Goal: Task Accomplishment & Management: Use online tool/utility

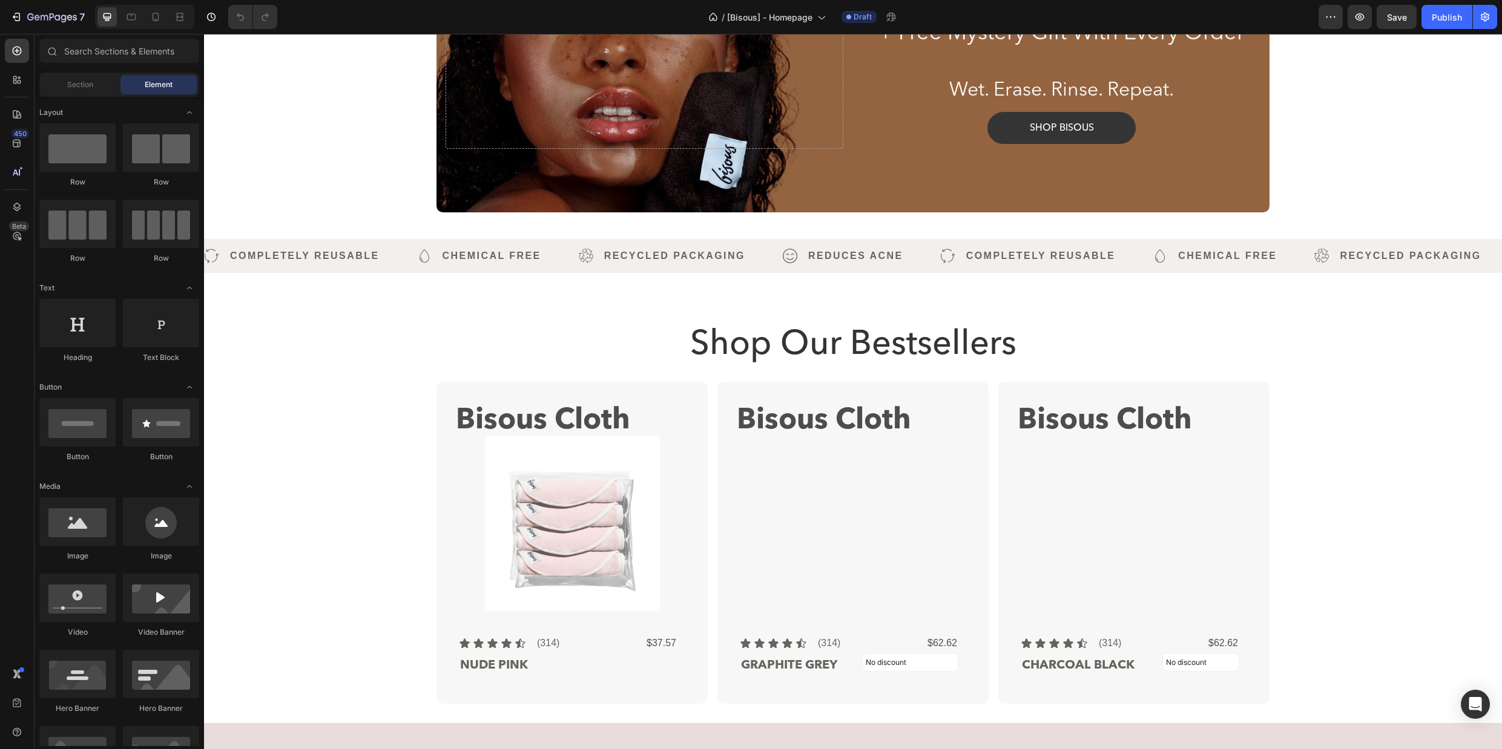
scroll to position [293, 0]
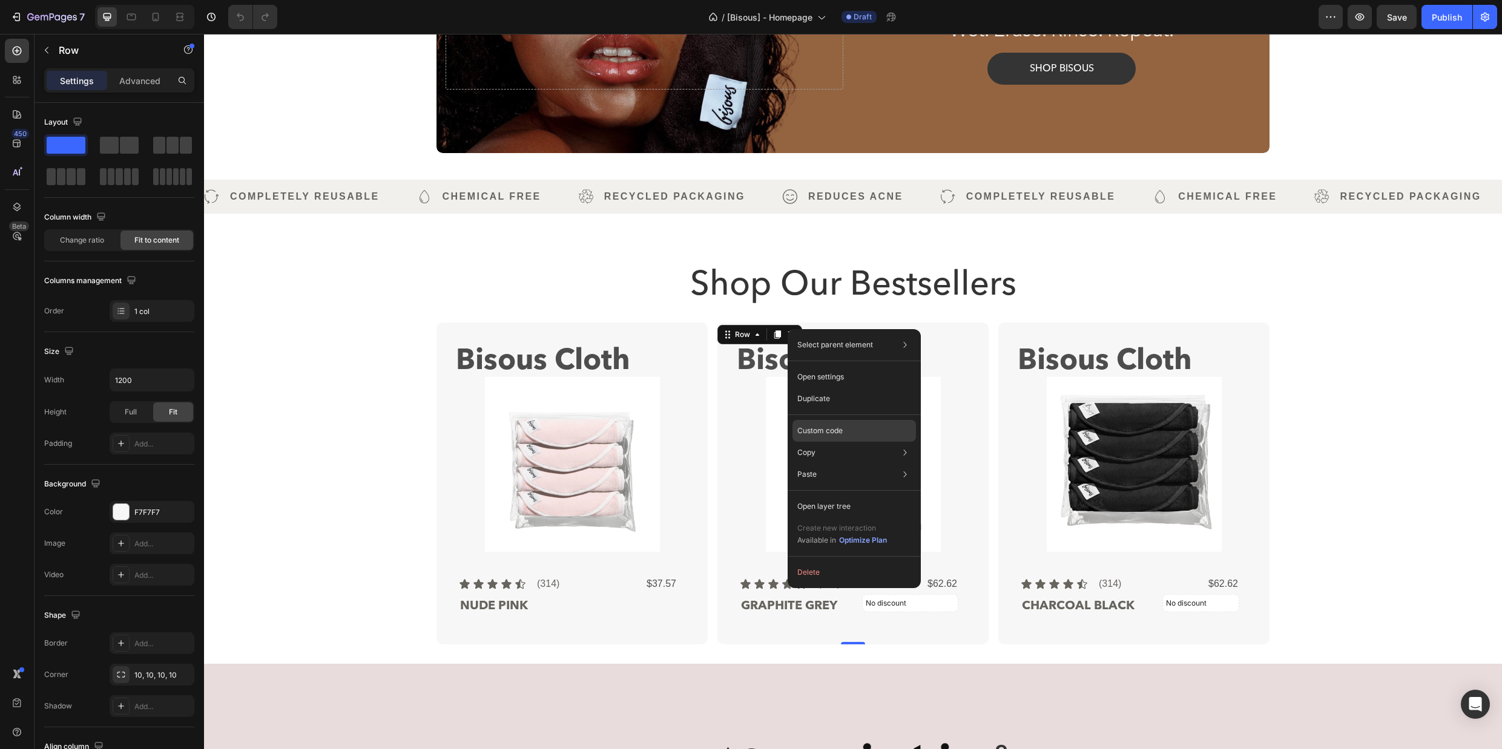
click at [853, 435] on div "Custom code" at bounding box center [853, 431] width 123 height 22
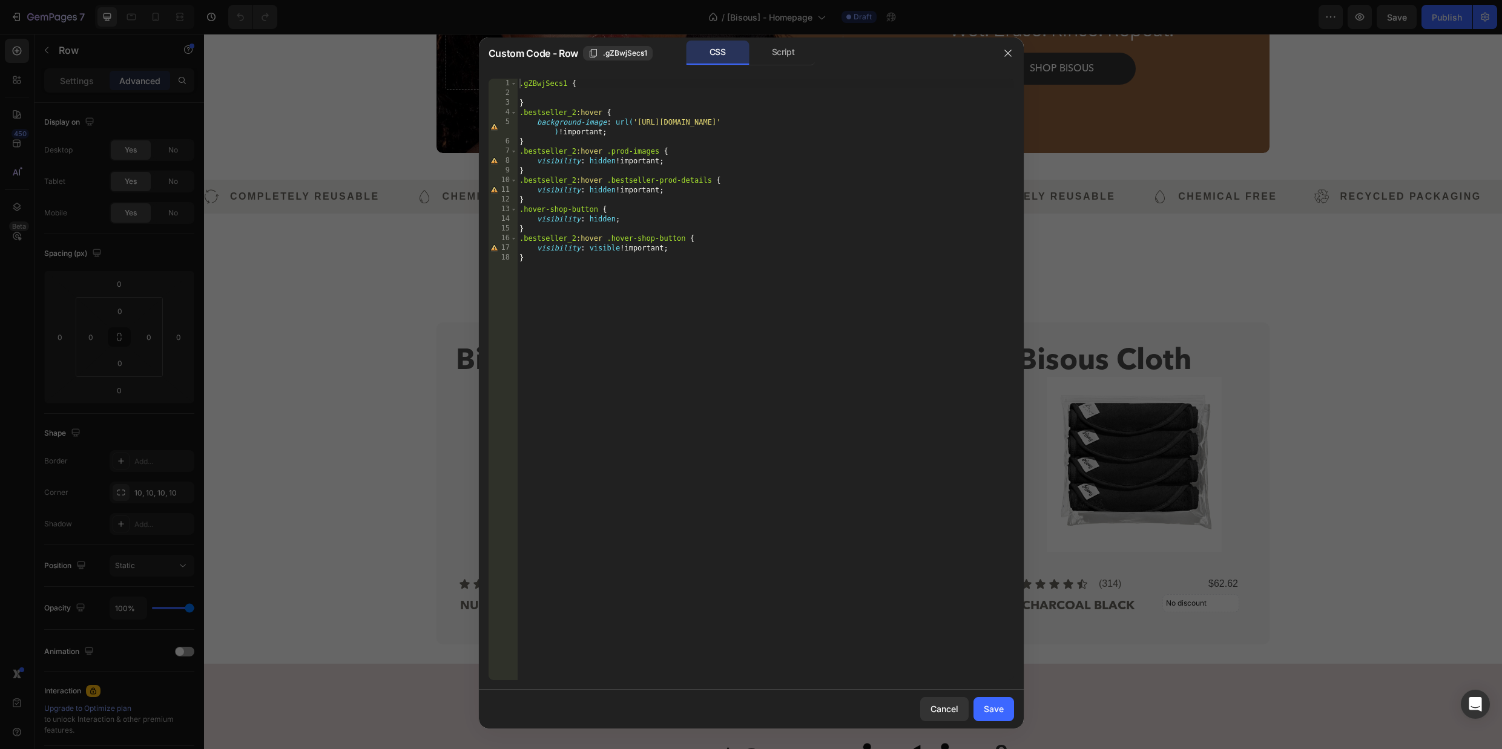
type textarea "background-image: url('https://cdn.shopify.com/s/files/1/2112/6209/files/Compon…"
drag, startPoint x: 635, startPoint y: 123, endPoint x: 990, endPoint y: 122, distance: 354.1
click at [990, 122] on div ".gZBwjSecs1 { } .bestseller_2 :hover { background-image : url( 'https://cdn.sho…" at bounding box center [765, 389] width 497 height 621
click at [943, 710] on div "Cancel" at bounding box center [944, 709] width 28 height 13
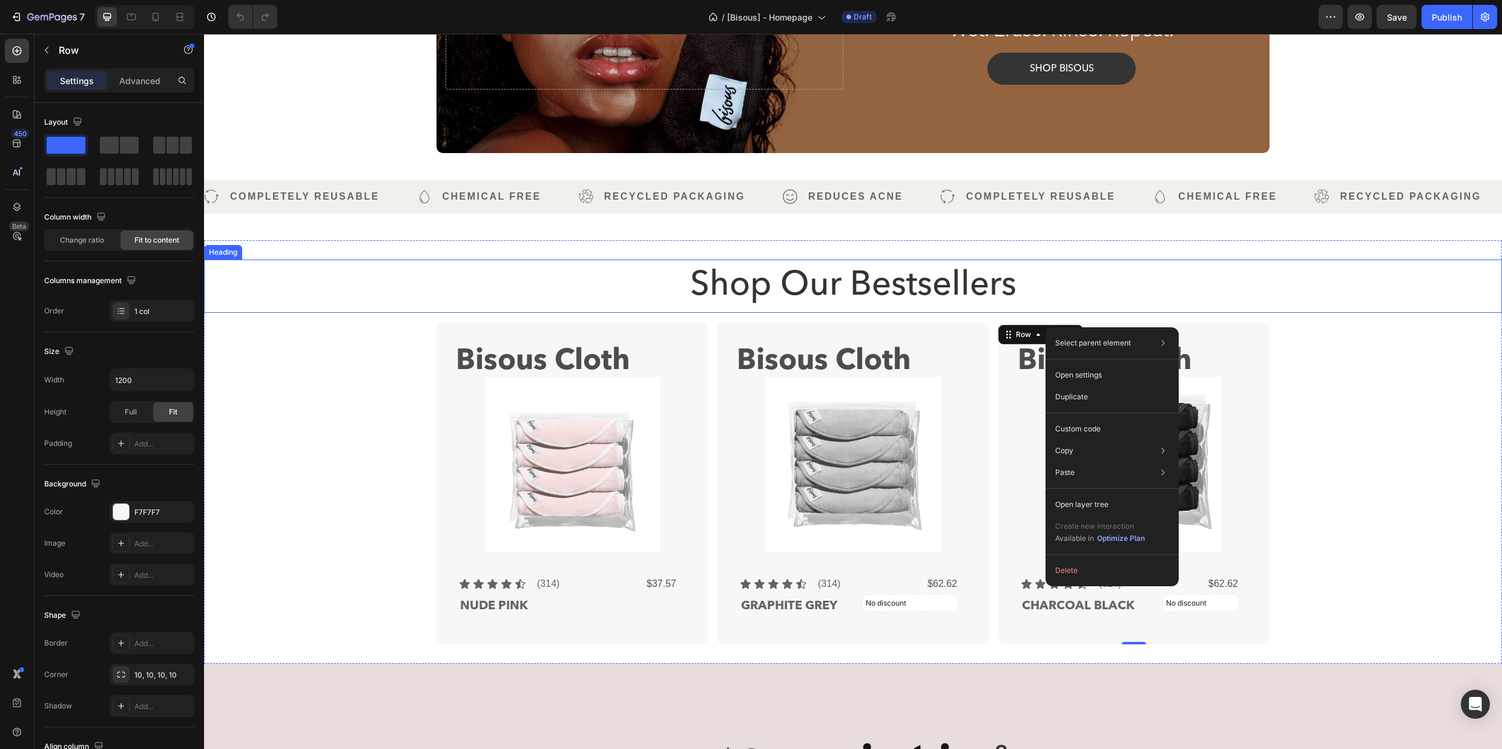
click at [1343, 294] on h2 "Shop Our Bestsellers" at bounding box center [853, 286] width 1298 height 53
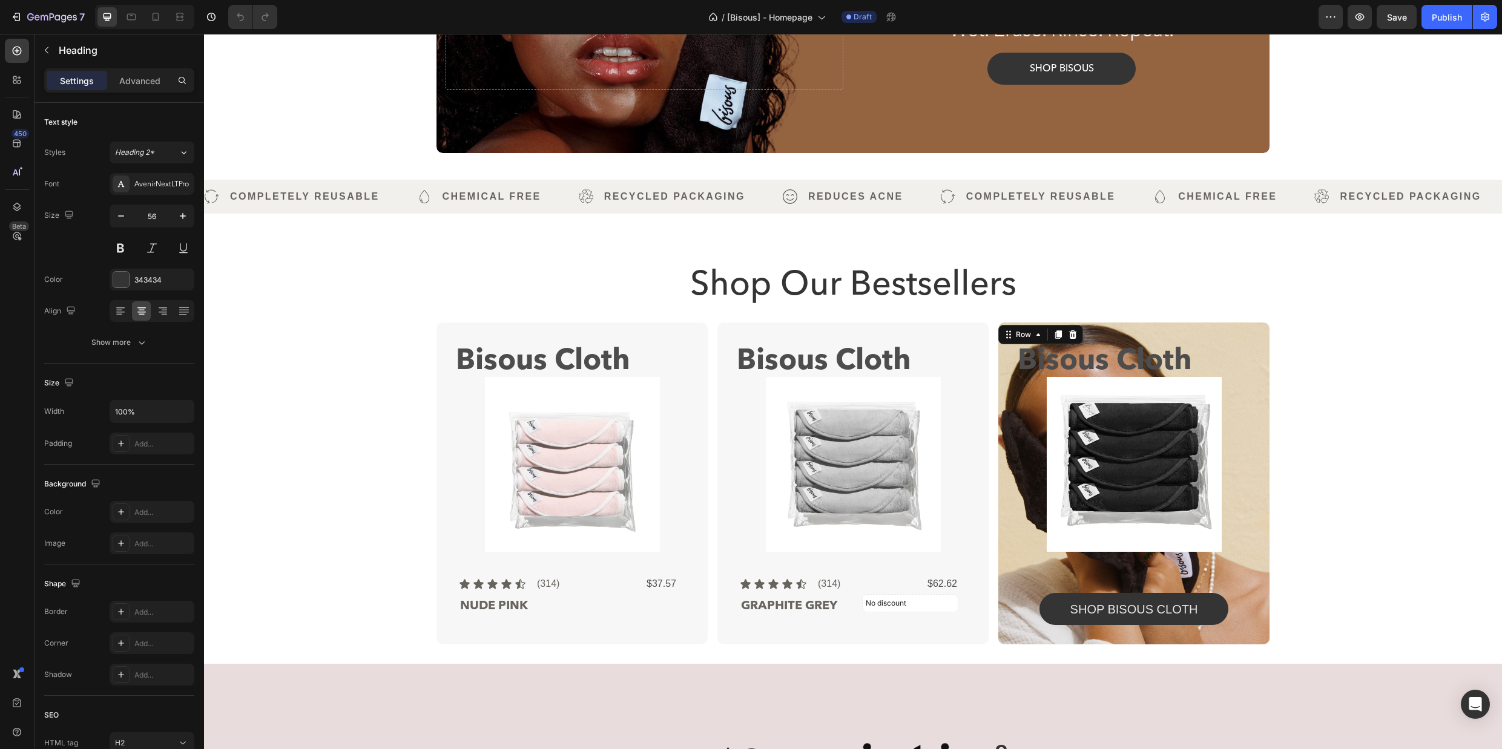
click at [1255, 327] on div "Bisous Cloth Text Block Product Images Icon Icon Icon Icon Icon Icon List (314)…" at bounding box center [1133, 484] width 271 height 322
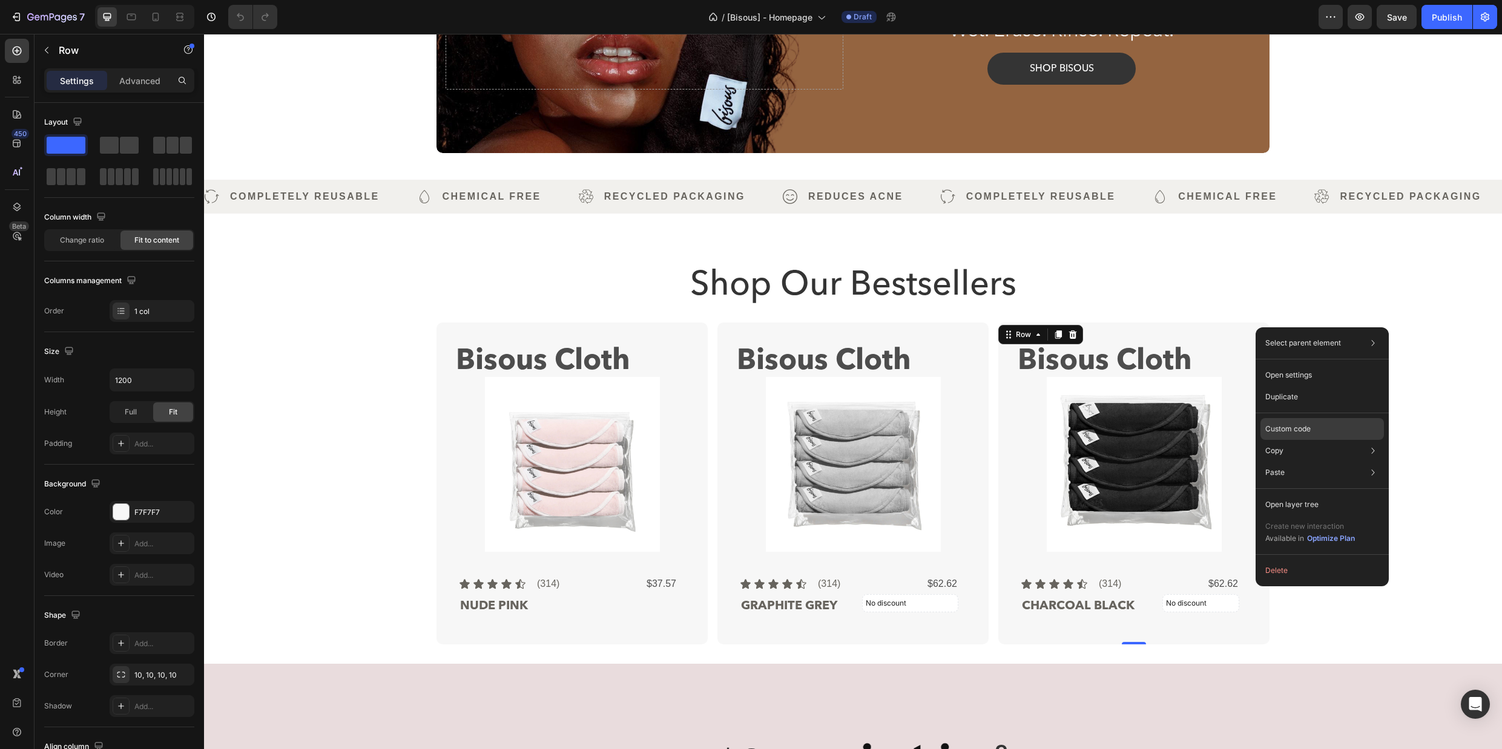
click at [1292, 426] on p "Custom code" at bounding box center [1287, 429] width 45 height 11
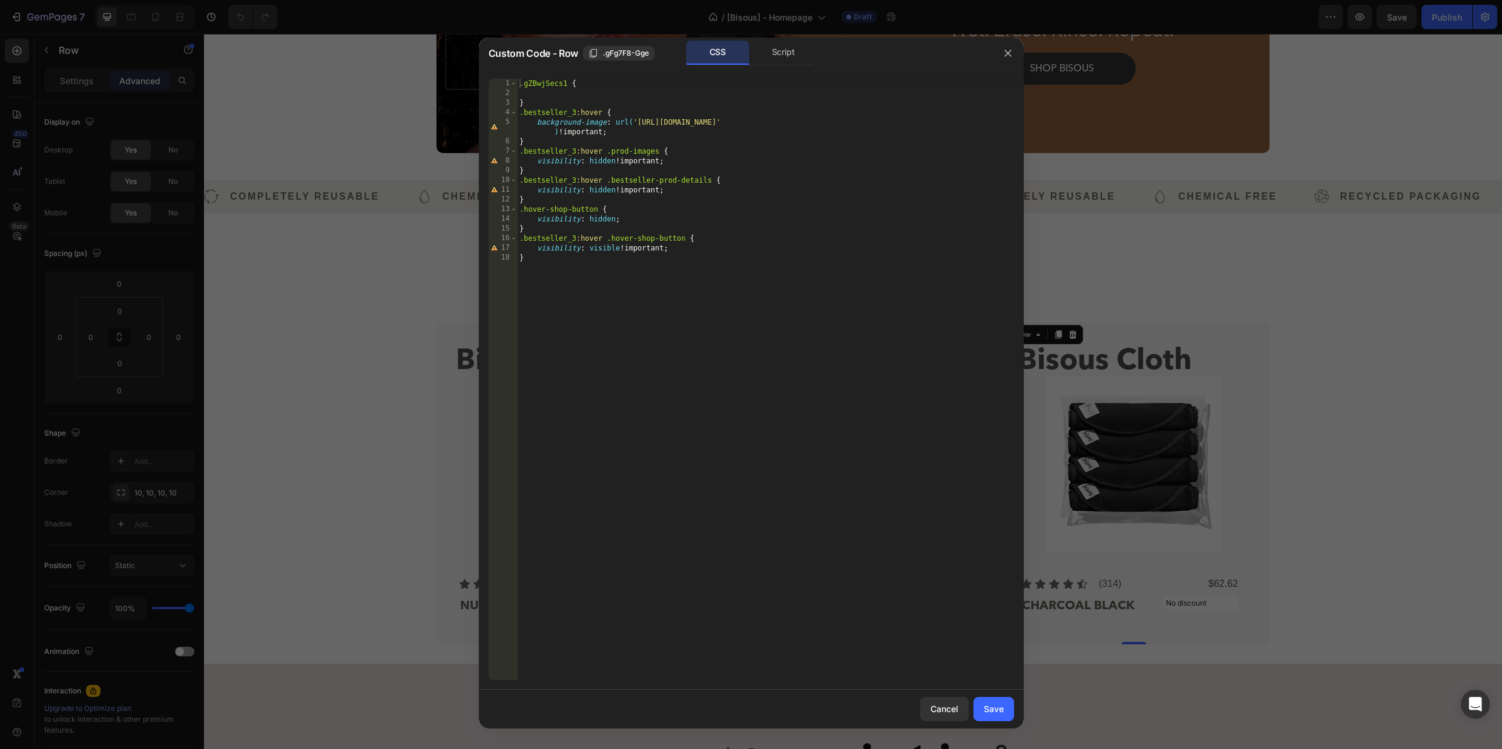
type textarea "background-image: url('https://cdn.shopify.com/s/files/1/2112/6209/files/Compon…"
drag, startPoint x: 638, startPoint y: 119, endPoint x: 984, endPoint y: 121, distance: 345.6
click at [984, 121] on div ".gZBwjSecs1 { } .bestseller_3 :hover { background-image : url( 'https://cdn.sho…" at bounding box center [765, 389] width 497 height 621
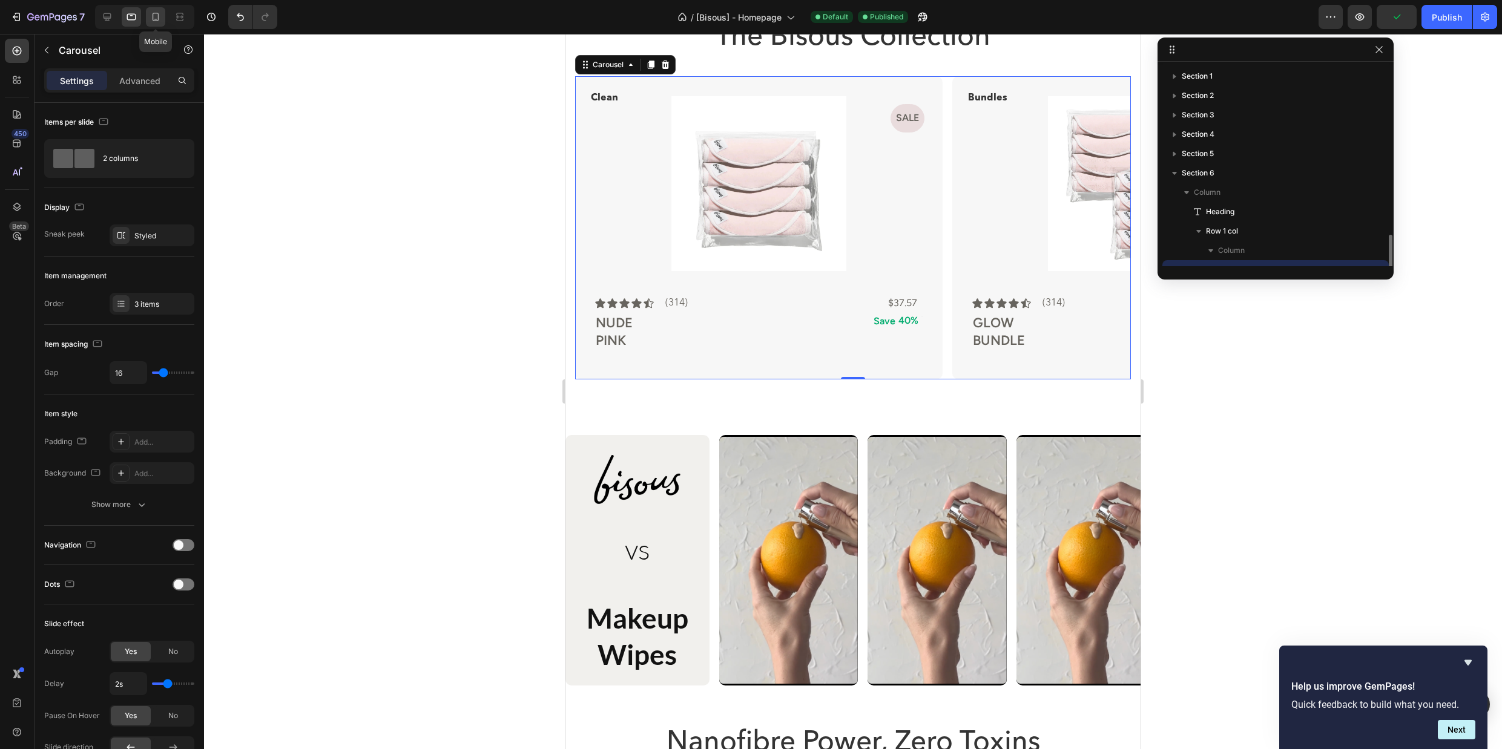
scroll to position [113, 0]
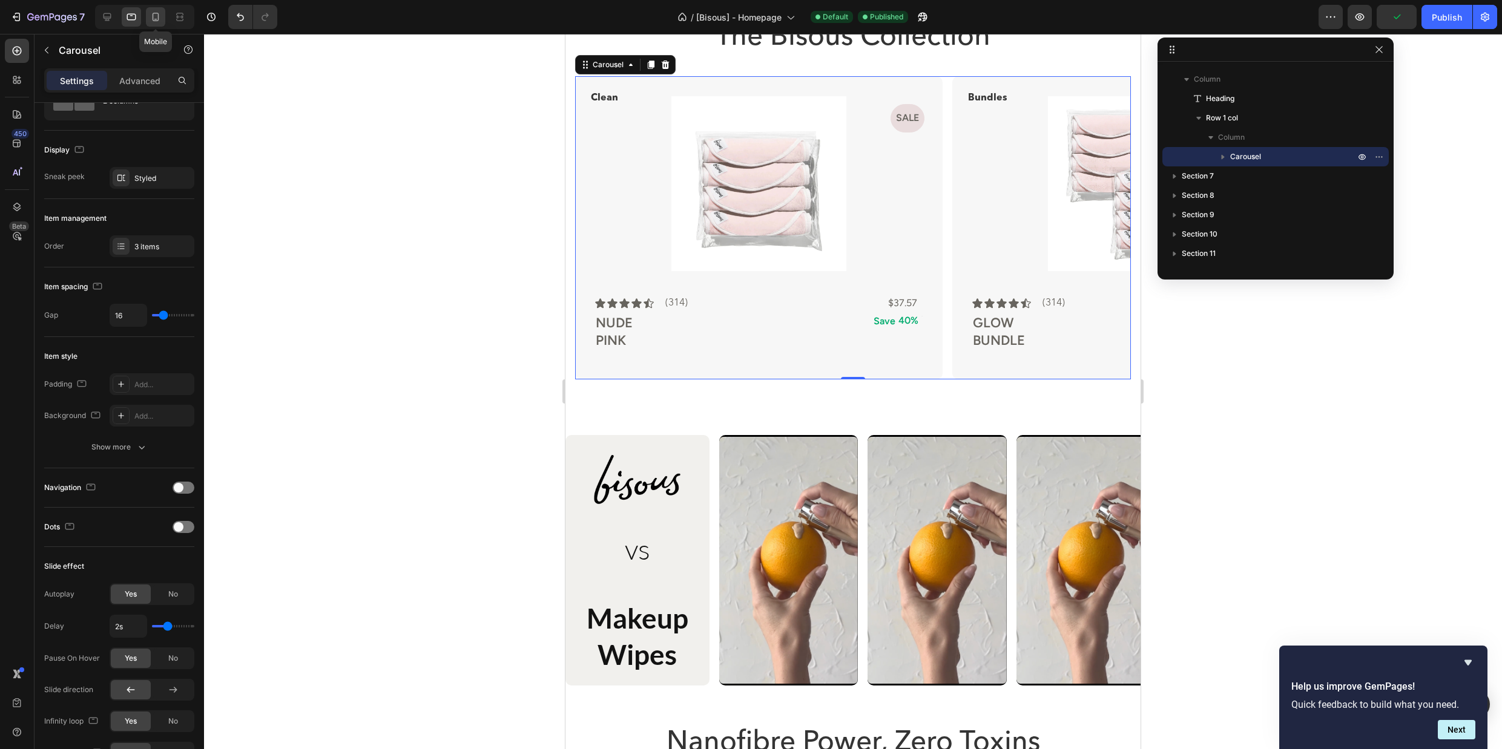
click at [152, 16] on icon at bounding box center [155, 17] width 12 height 12
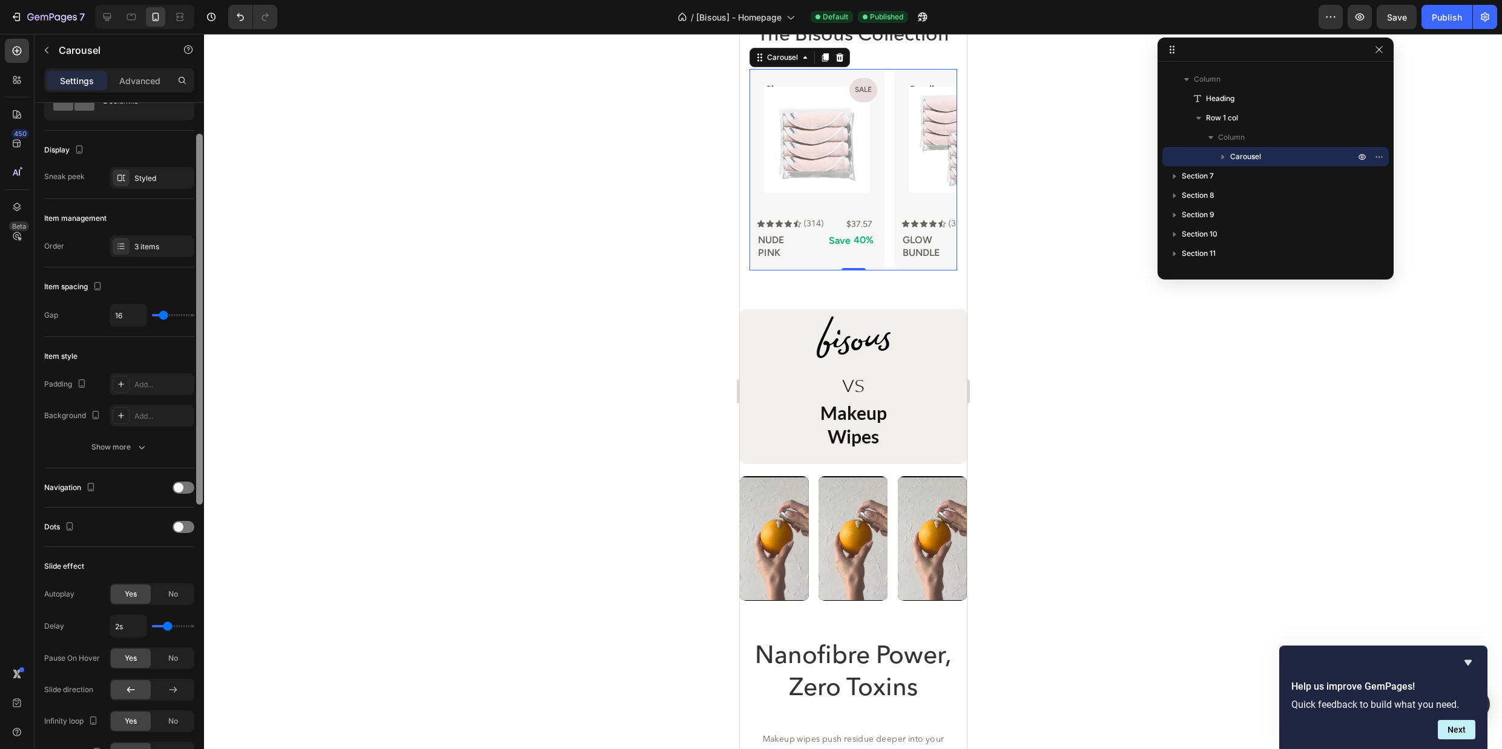
scroll to position [1739, 0]
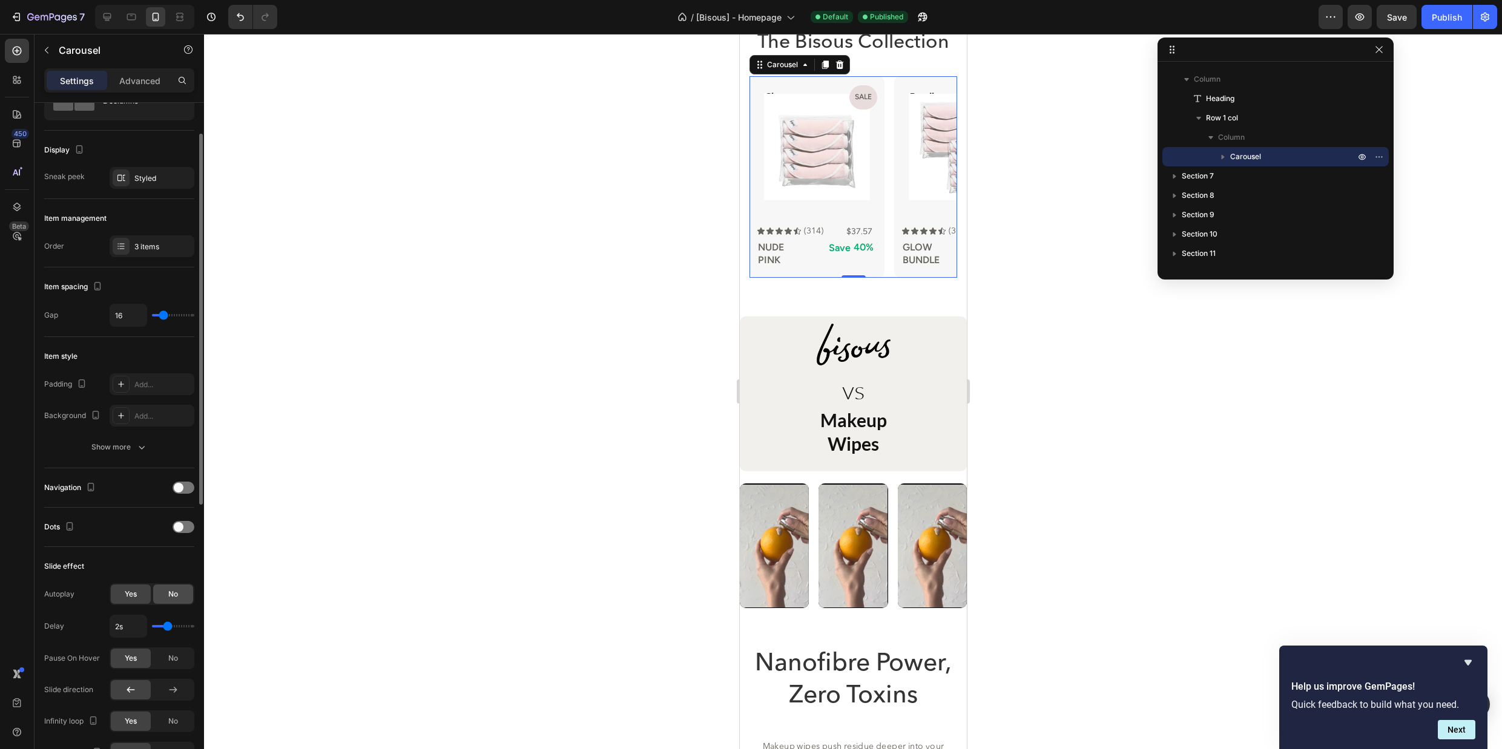
click at [180, 593] on div "No" at bounding box center [173, 594] width 40 height 19
click at [134, 19] on icon at bounding box center [131, 17] width 12 height 12
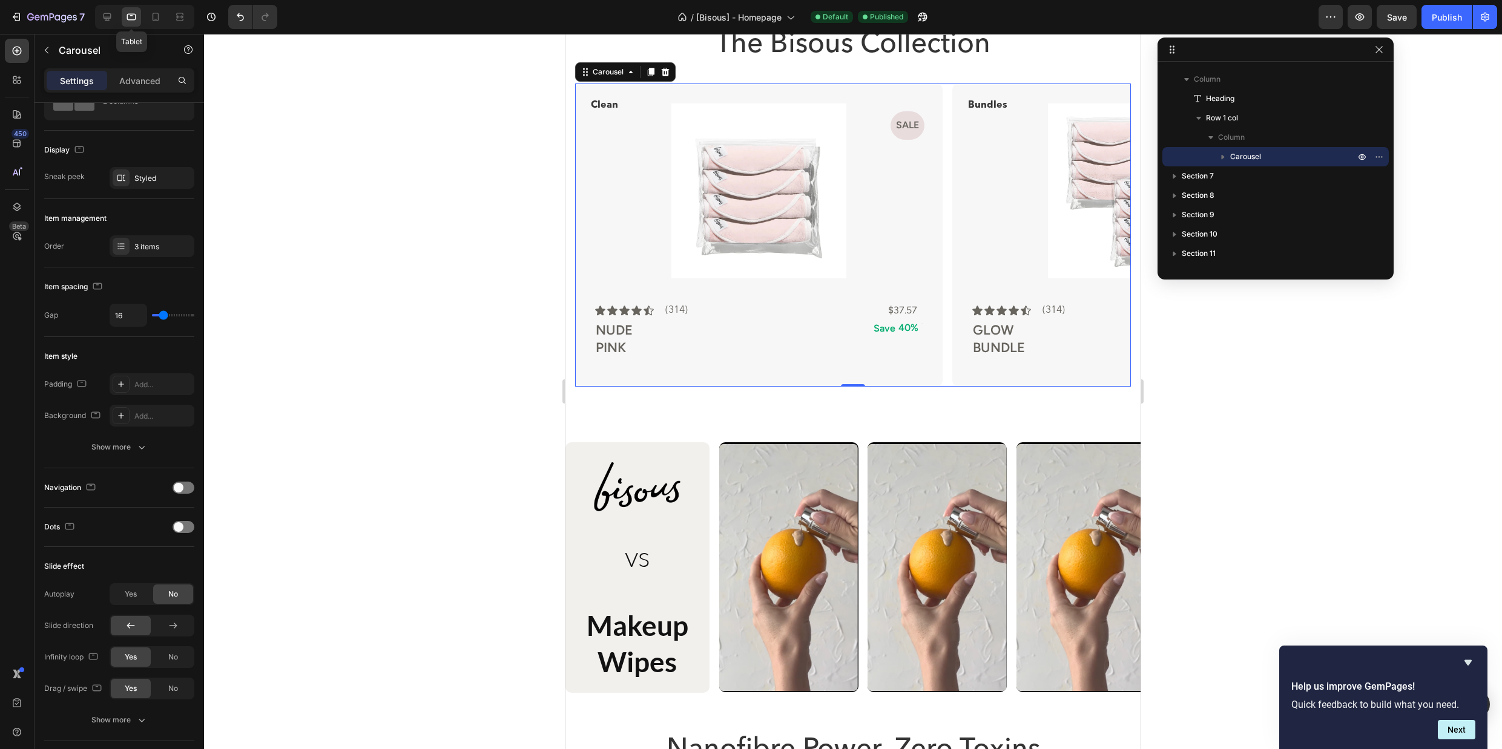
scroll to position [1757, 0]
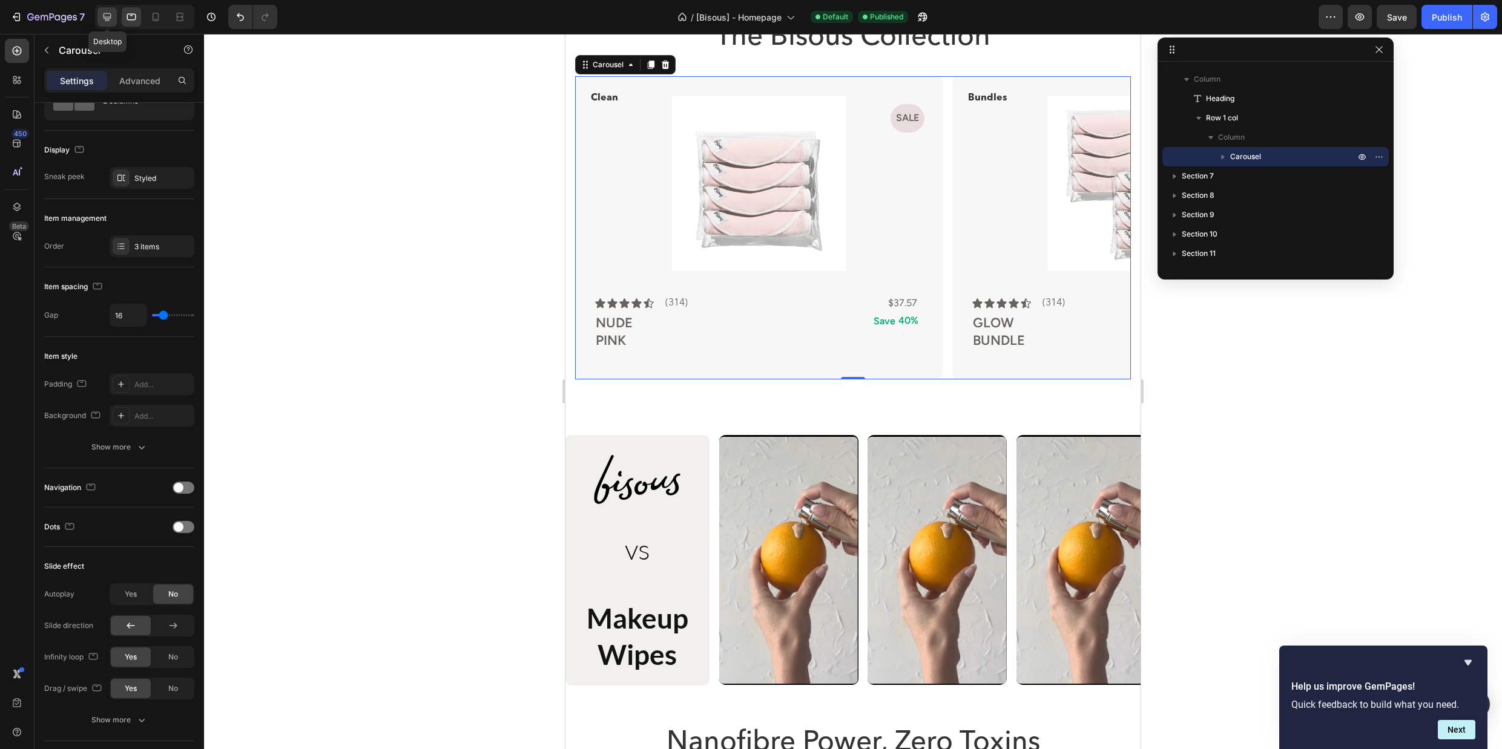
click at [110, 17] on icon at bounding box center [107, 17] width 8 height 8
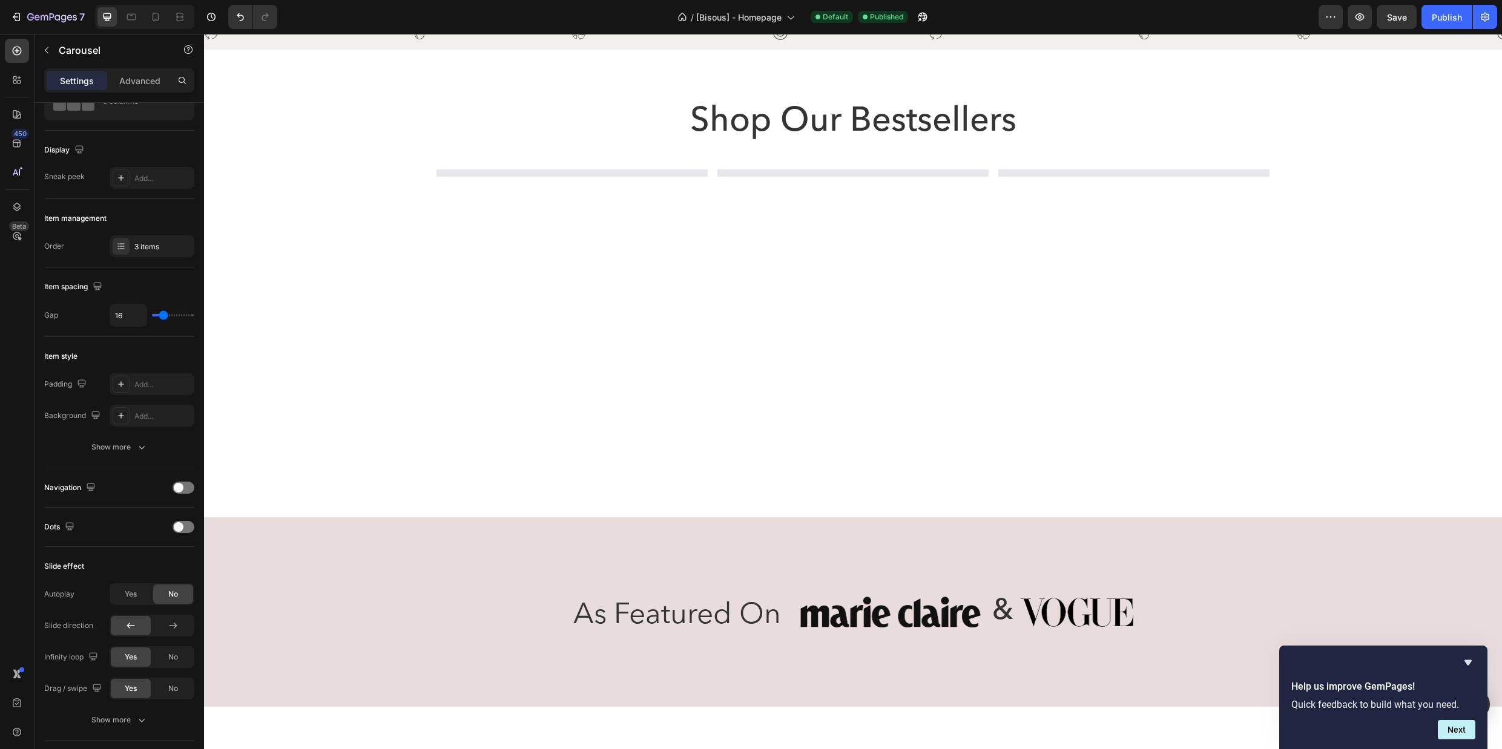
scroll to position [208, 0]
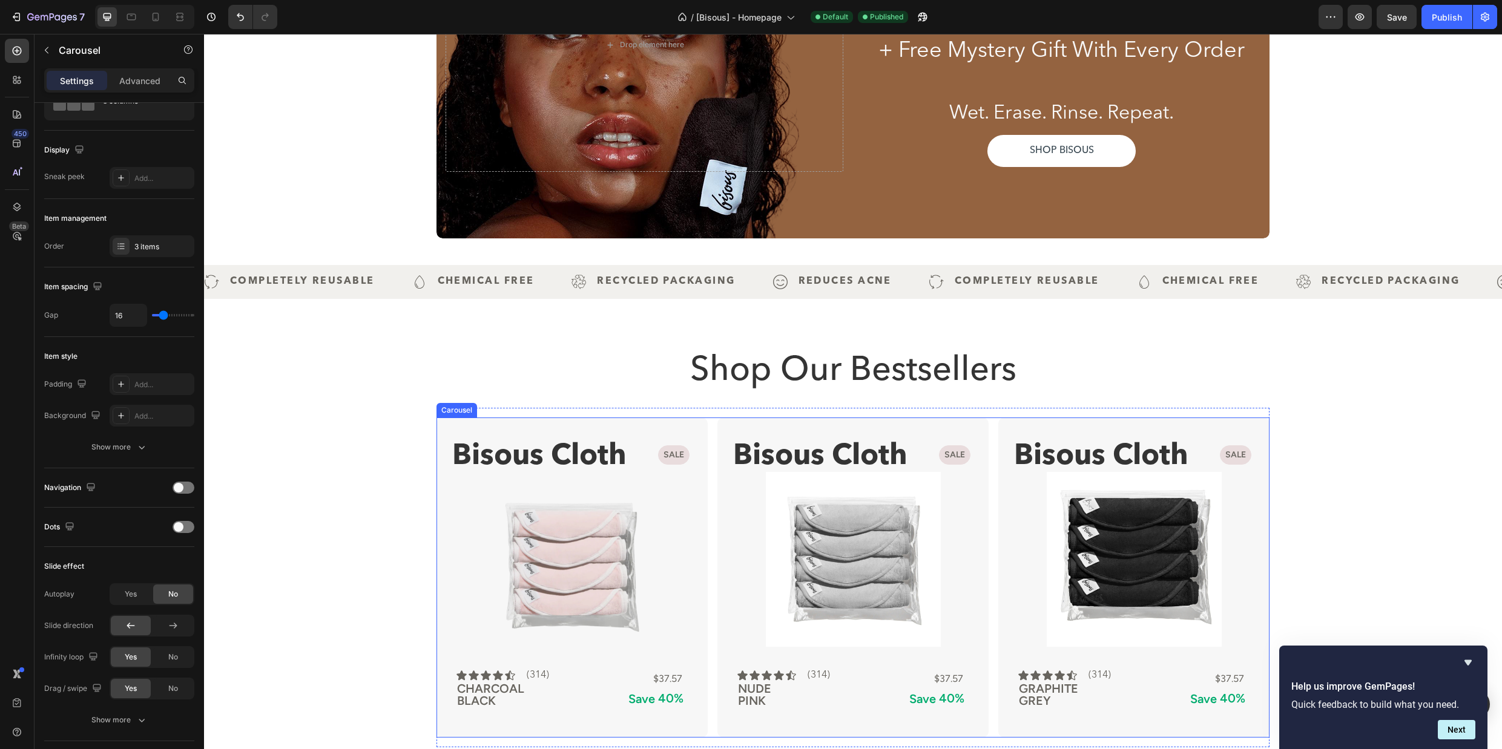
click at [712, 425] on div "Bisous Cloth Text Block Sale Product Badge Product Images SHOP BISOUS cloth But…" at bounding box center [852, 578] width 833 height 320
click at [171, 602] on div "No" at bounding box center [173, 594] width 40 height 19
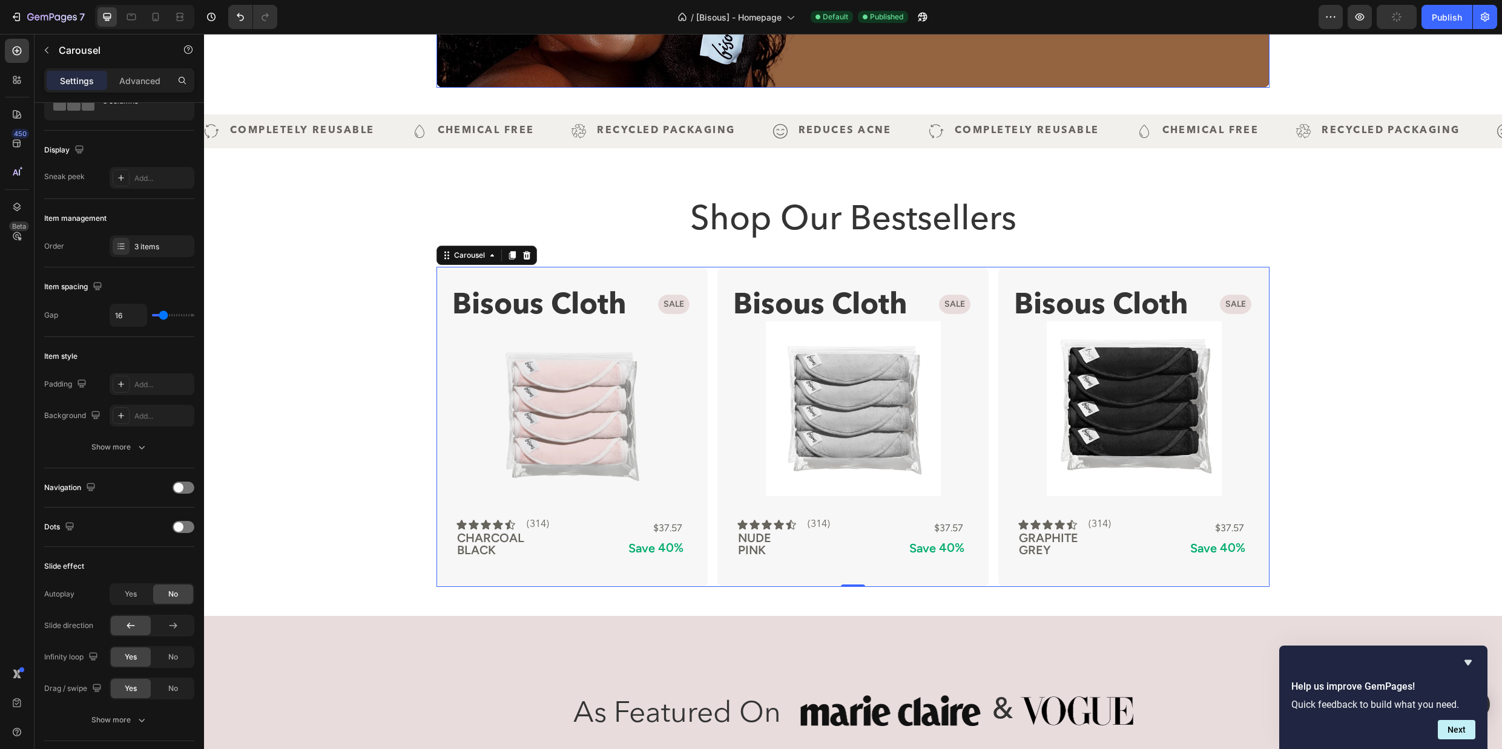
scroll to position [359, 0]
click at [1395, 12] on span "Save" at bounding box center [1397, 17] width 20 height 10
click at [1434, 21] on div "Publish" at bounding box center [1446, 17] width 30 height 13
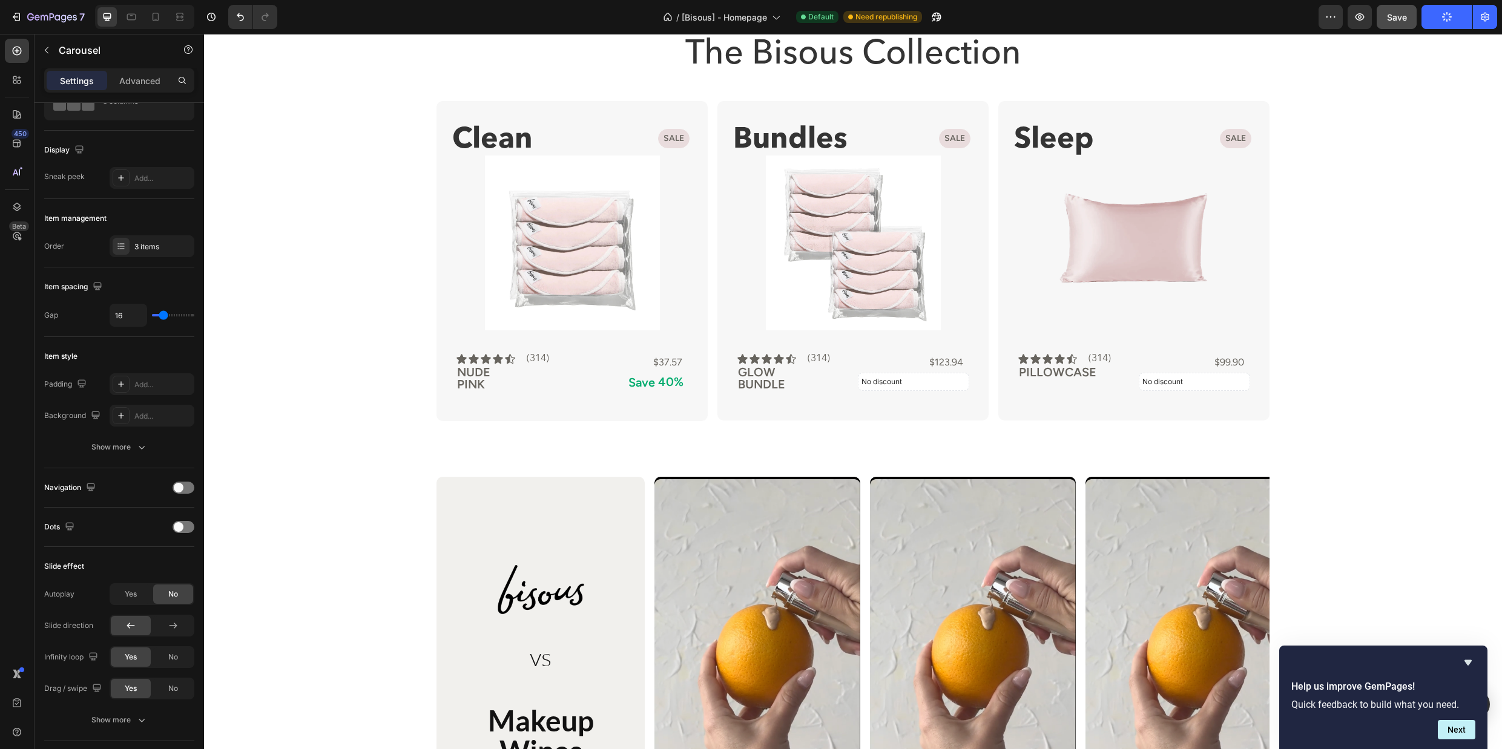
scroll to position [1546, 0]
